Goal: Transaction & Acquisition: Purchase product/service

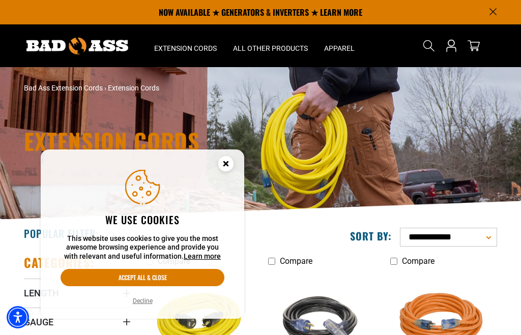
click at [225, 157] on icon "Cookie Consent" at bounding box center [226, 165] width 31 height 31
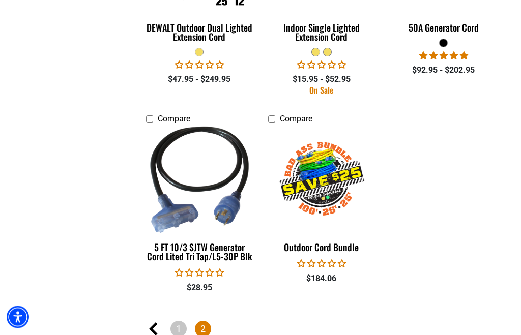
scroll to position [770, 0]
click at [181, 324] on link "1" at bounding box center [179, 329] width 16 height 16
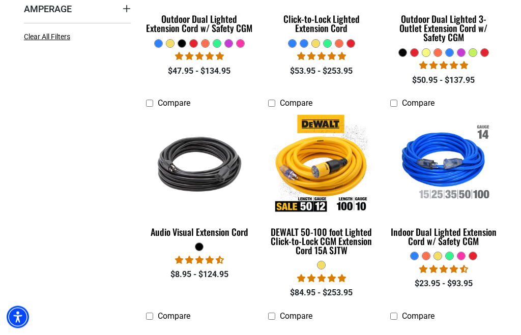
scroll to position [371, 0]
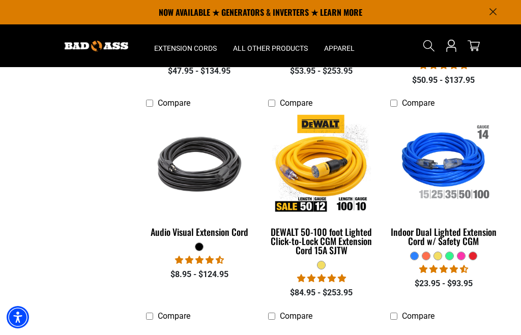
click at [337, 175] on img at bounding box center [322, 164] width 110 height 99
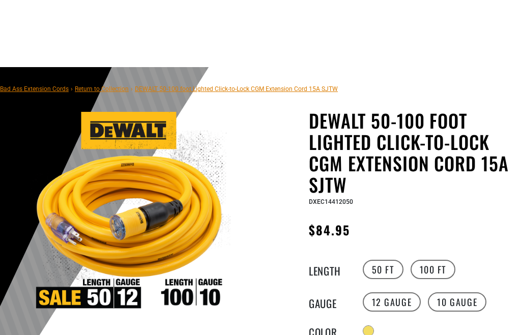
click at [459, 293] on label "10 Gauge" at bounding box center [457, 302] width 59 height 19
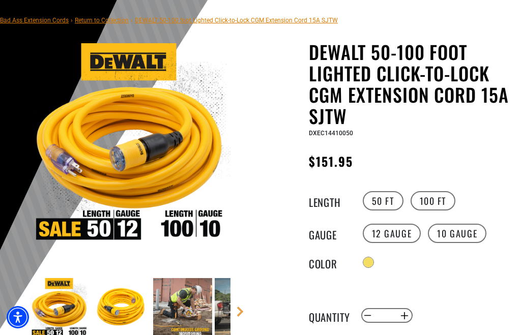
click at [436, 205] on label "100 FT" at bounding box center [433, 200] width 45 height 19
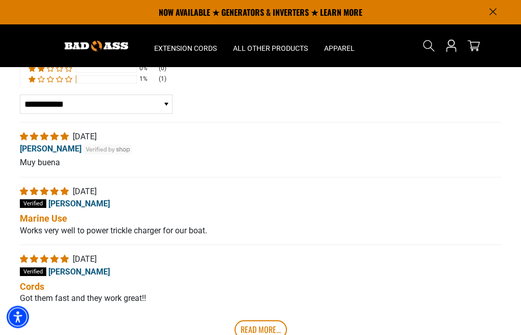
scroll to position [2350, 0]
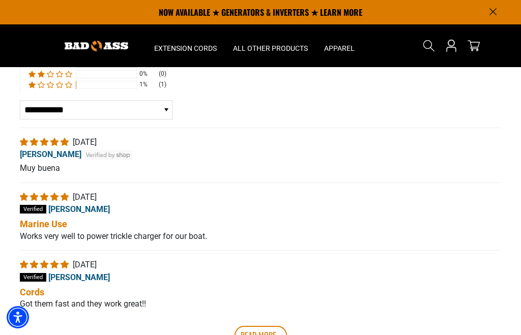
click at [470, 158] on div "L 09/16/2025 Luis" at bounding box center [260, 148] width 481 height 24
